Goal: Information Seeking & Learning: Understand process/instructions

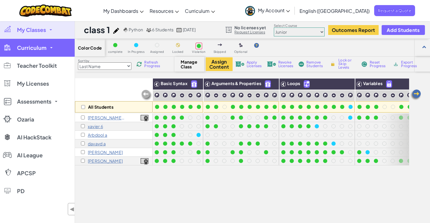
click at [31, 50] on span "Curriculum" at bounding box center [32, 47] width 30 height 5
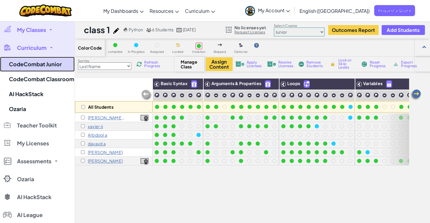
click at [35, 68] on link "CodeCombat Junior" at bounding box center [37, 64] width 75 height 15
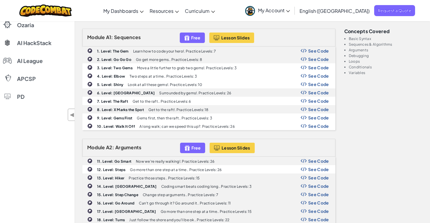
scroll to position [81, 0]
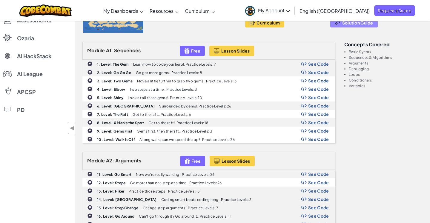
click at [344, 22] on span "Solution Guide" at bounding box center [357, 22] width 31 height 5
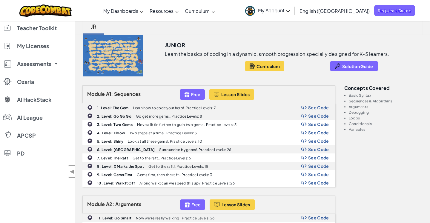
scroll to position [34, 0]
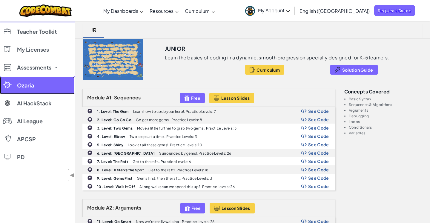
click at [28, 87] on span "Ozaria" at bounding box center [25, 85] width 17 height 5
